Goal: Information Seeking & Learning: Understand process/instructions

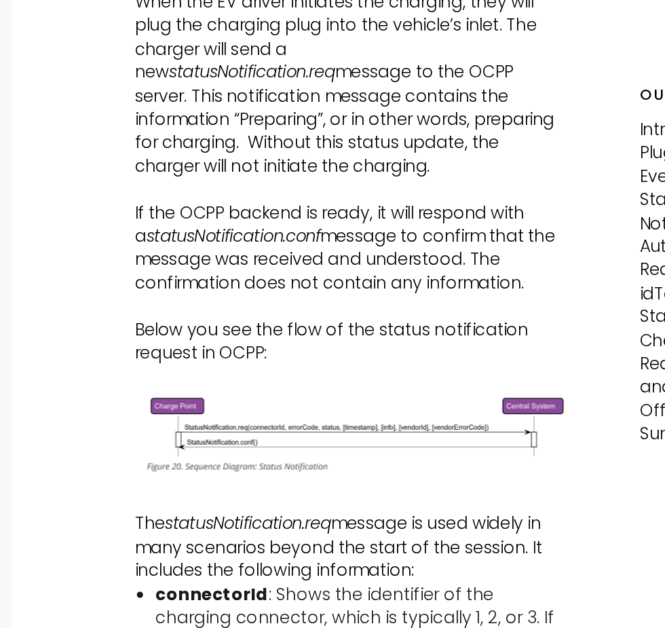
scroll to position [798, 0]
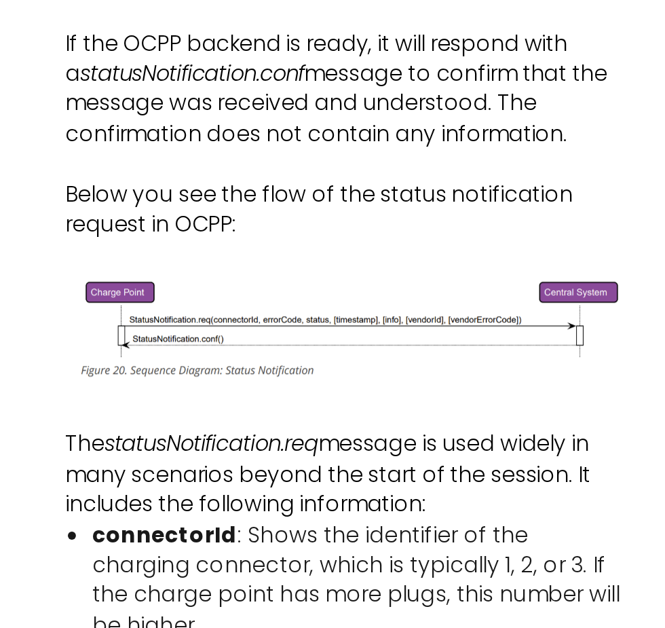
scroll to position [895, 0]
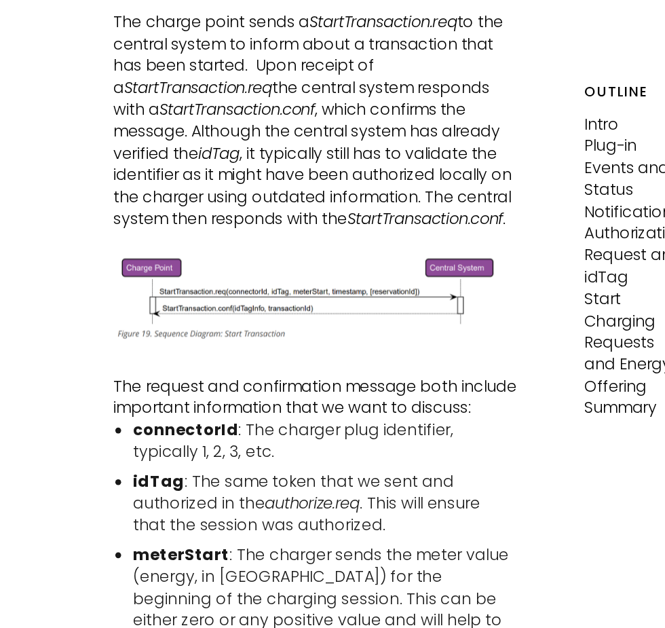
scroll to position [2784, 0]
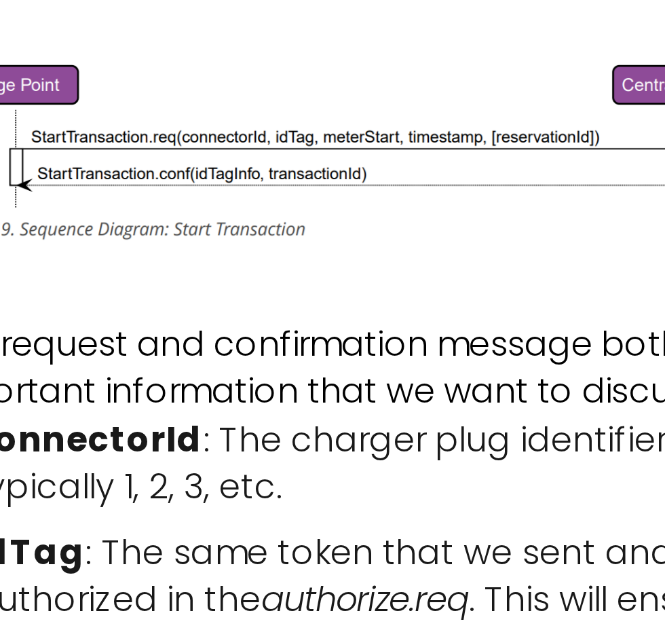
click at [413, 344] on p "The request and confirmation message both include important information that we…" at bounding box center [386, 329] width 281 height 31
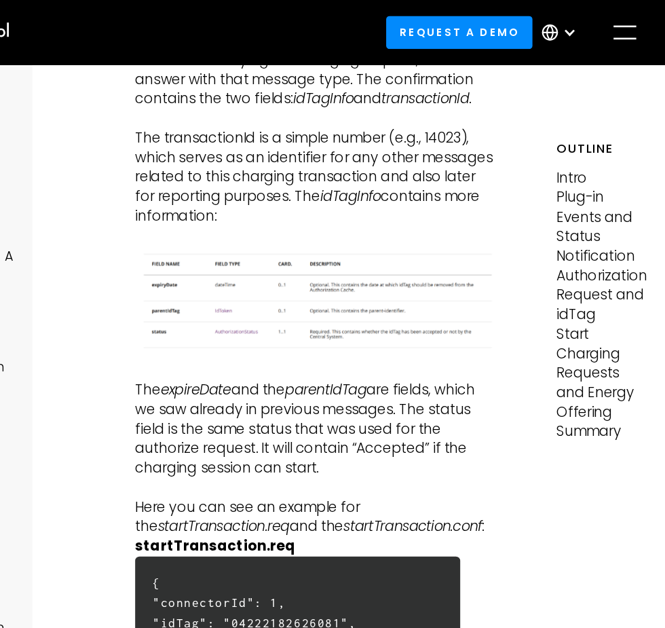
scroll to position [3545, 0]
